Goal: Task Accomplishment & Management: Manage account settings

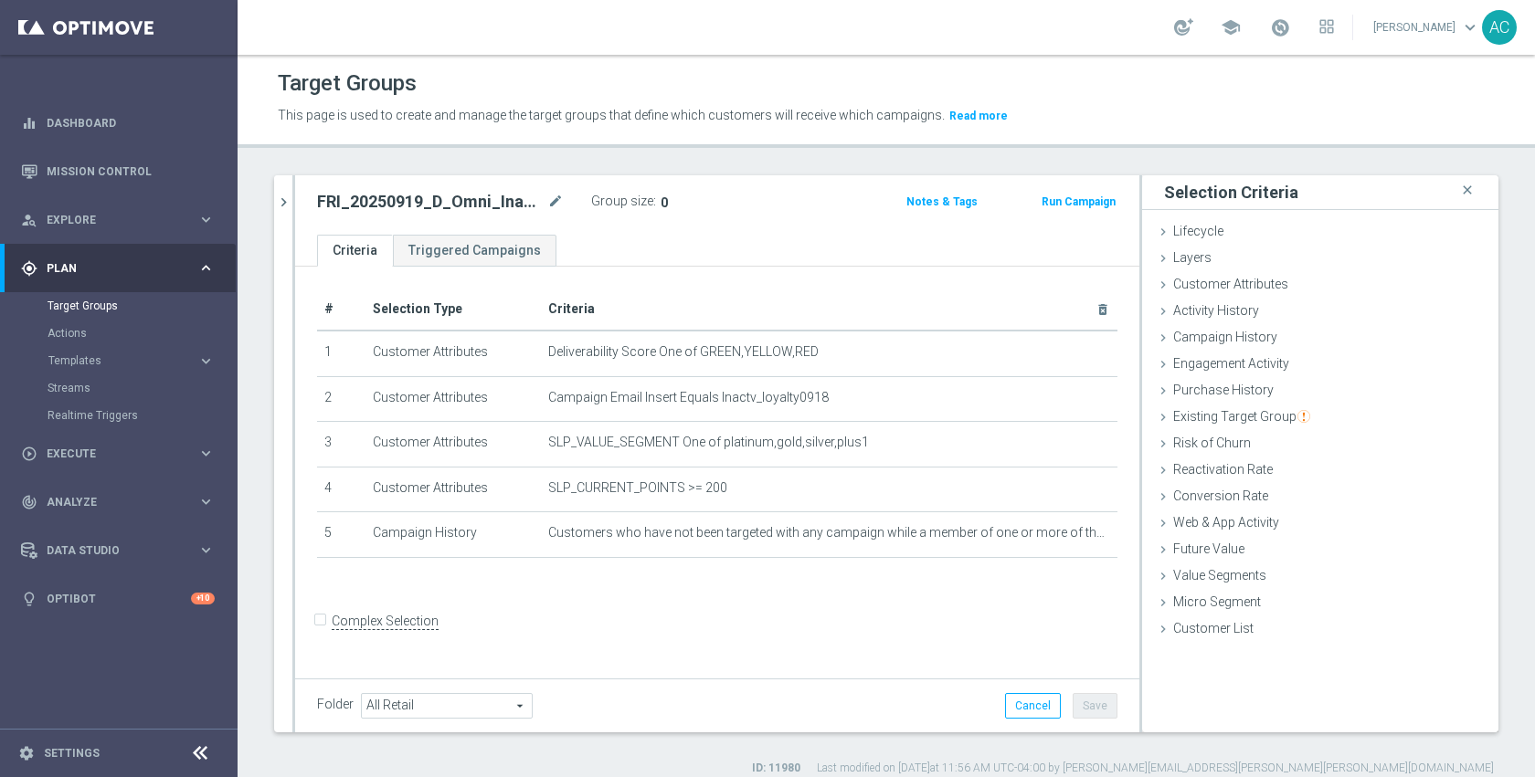
click at [635, 618] on div "# Selection Type Criteria delete_forever 1 Customer Attributes Deliverability S…" at bounding box center [717, 470] width 844 height 407
